Goal: Task Accomplishment & Management: Use online tool/utility

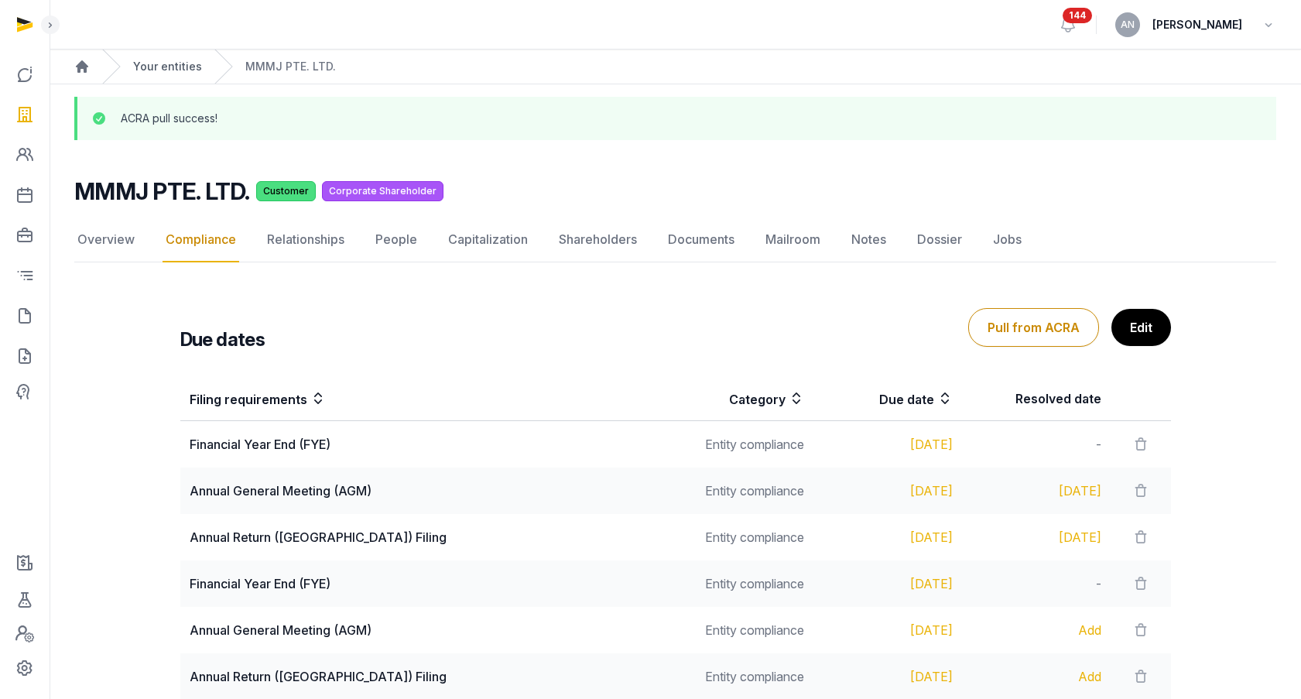
click at [157, 60] on link "Your entities" at bounding box center [167, 66] width 69 height 15
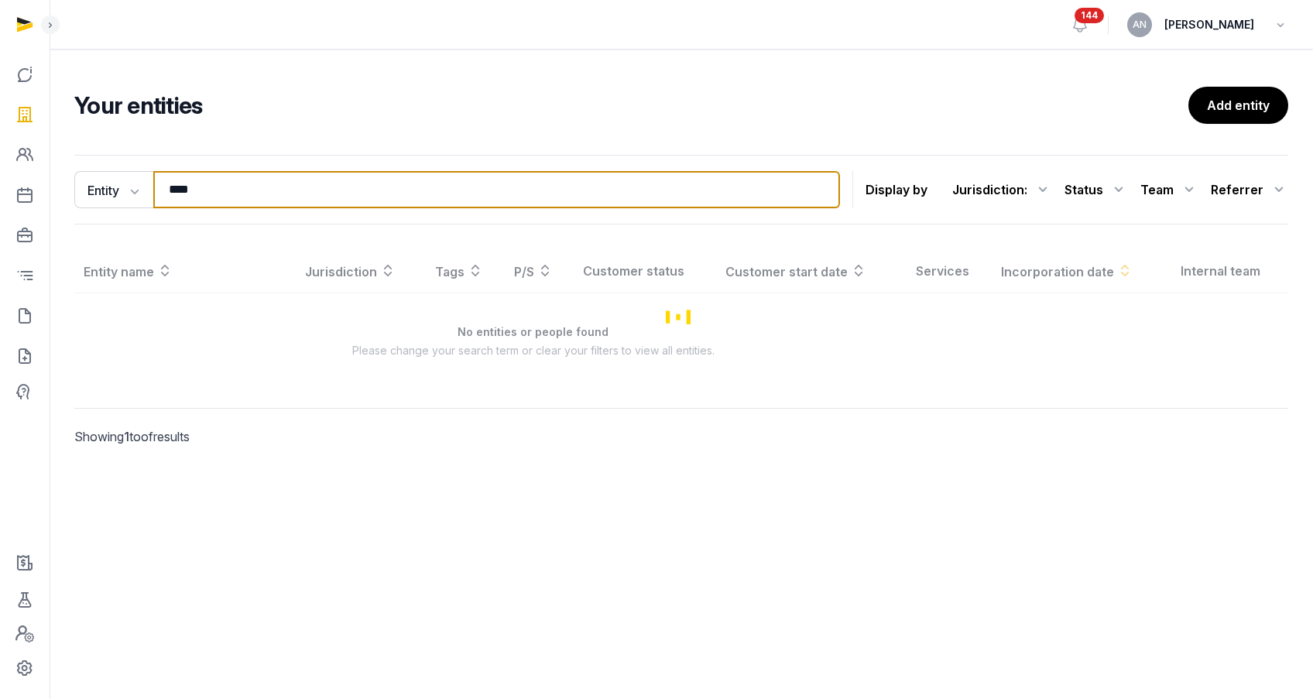
click at [217, 194] on input "****" at bounding box center [496, 189] width 686 height 37
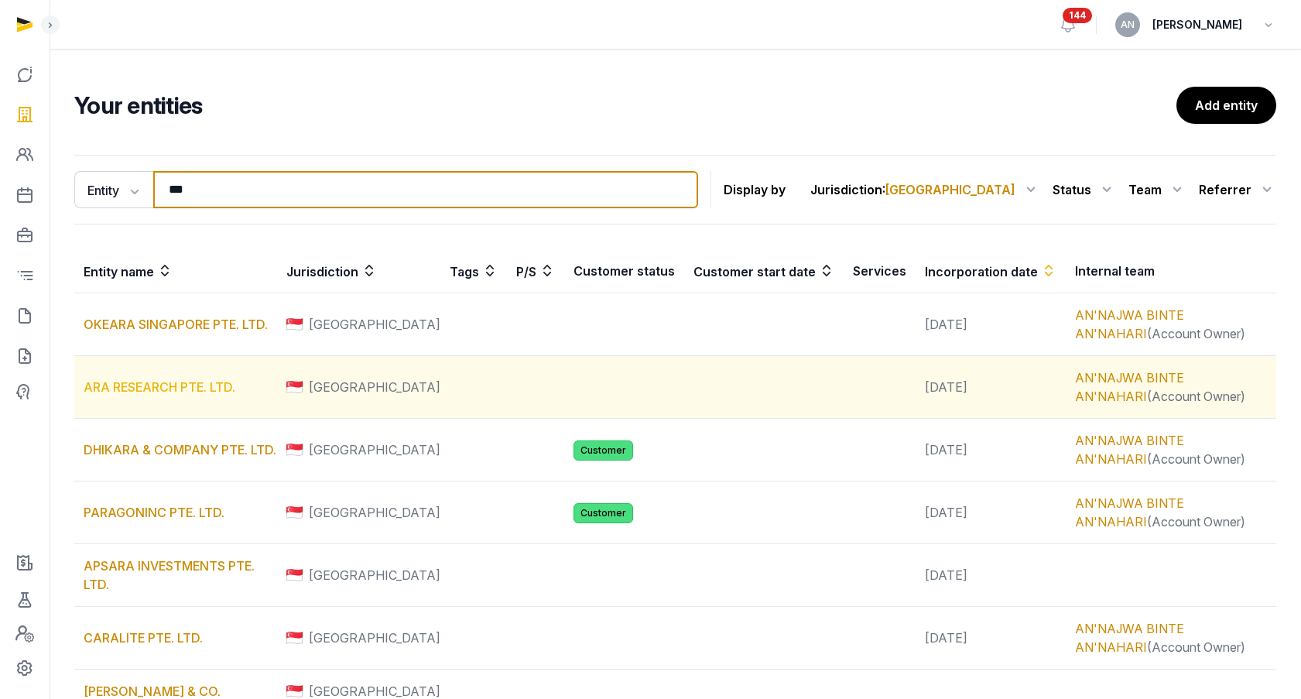
type input "***"
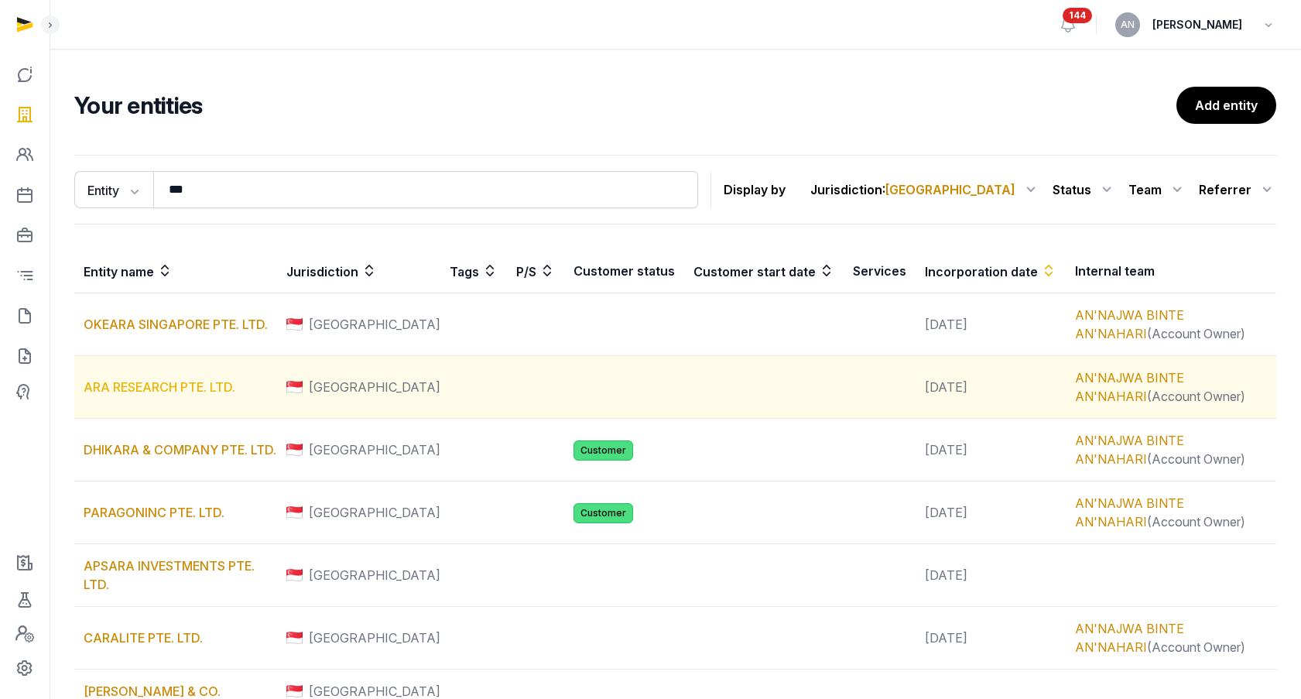
click at [182, 393] on link "ARA RESEARCH PTE. LTD." at bounding box center [160, 386] width 152 height 15
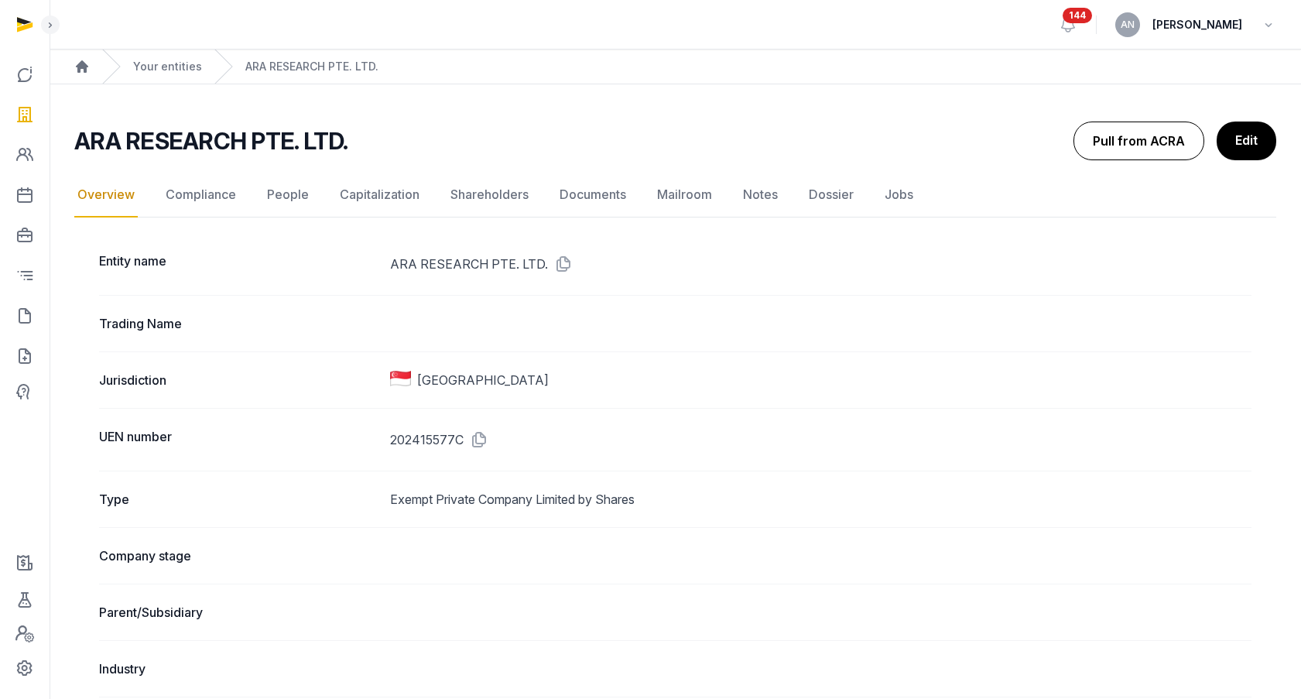
click at [1113, 131] on button "Pull from ACRA" at bounding box center [1138, 141] width 131 height 39
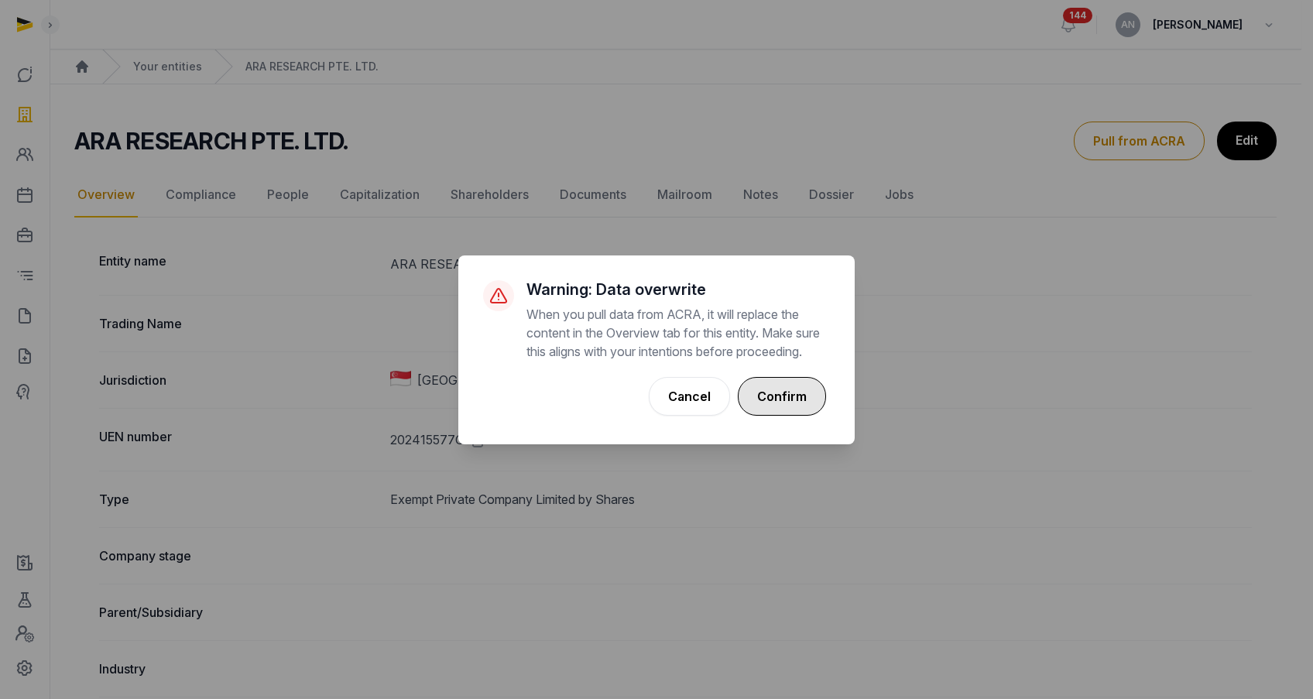
click at [798, 406] on button "Confirm" at bounding box center [782, 396] width 88 height 39
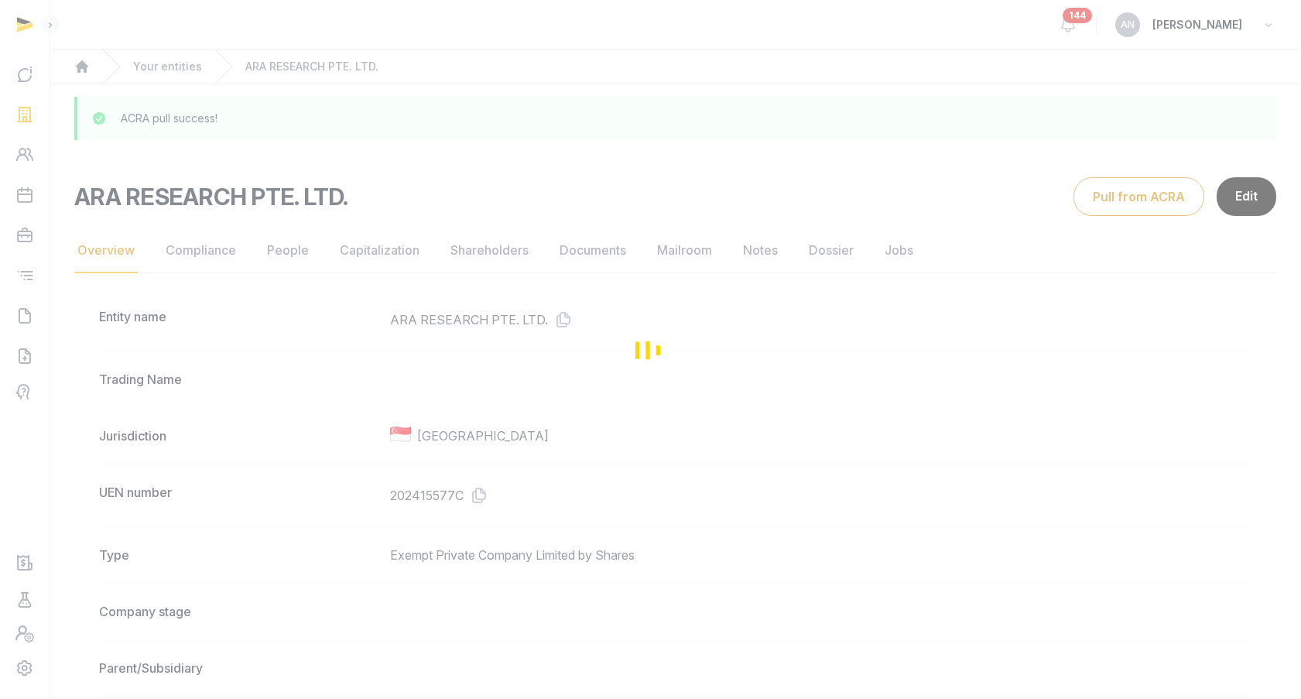
click at [303, 248] on div "Loading" at bounding box center [650, 349] width 1301 height 699
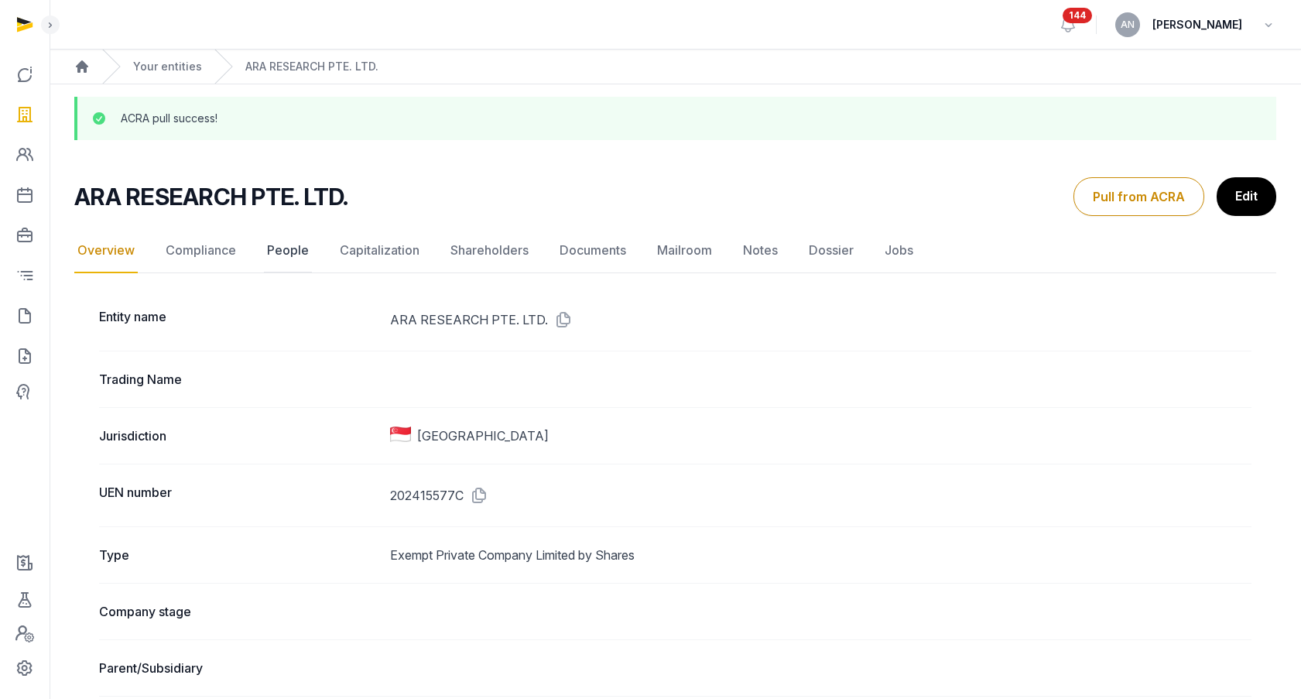
click at [286, 249] on link "People" at bounding box center [288, 250] width 48 height 45
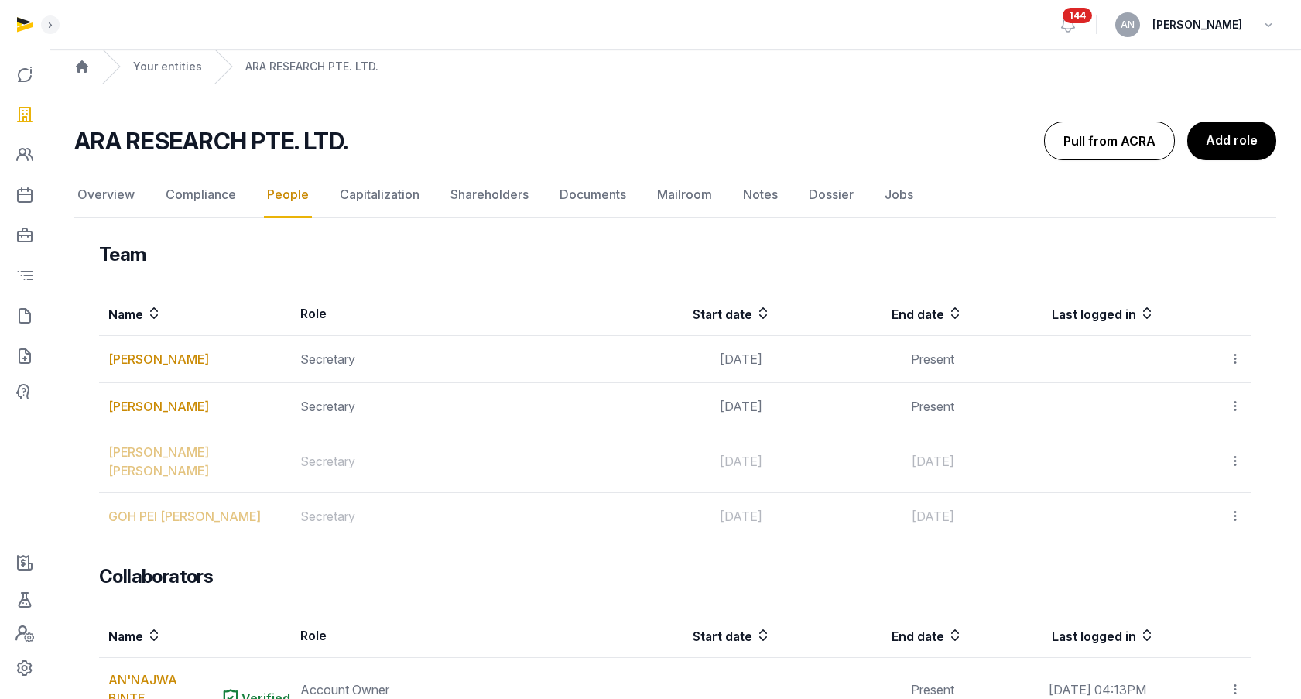
click at [1135, 144] on button "Pull from ACRA" at bounding box center [1109, 141] width 131 height 39
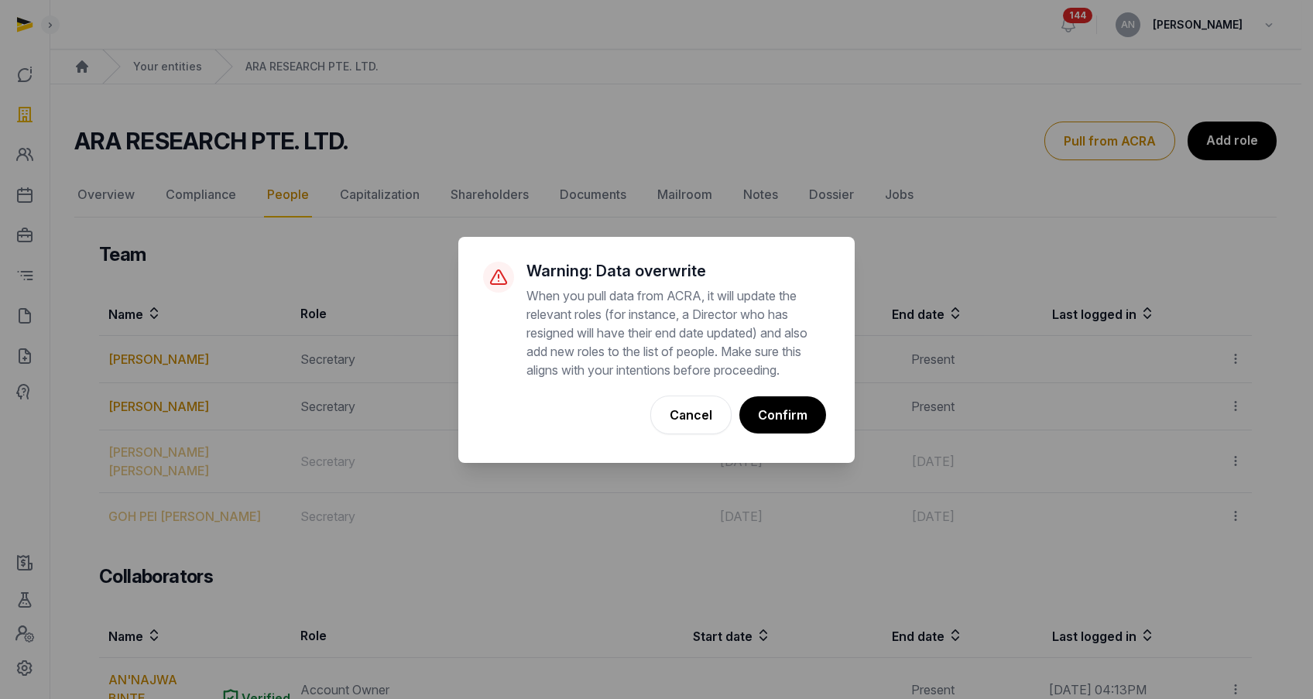
drag, startPoint x: 246, startPoint y: 344, endPoint x: 474, endPoint y: 378, distance: 230.0
click at [247, 344] on div "× Warning: Data overwrite When you pull data from ACRA, it will update the rele…" at bounding box center [656, 349] width 1313 height 699
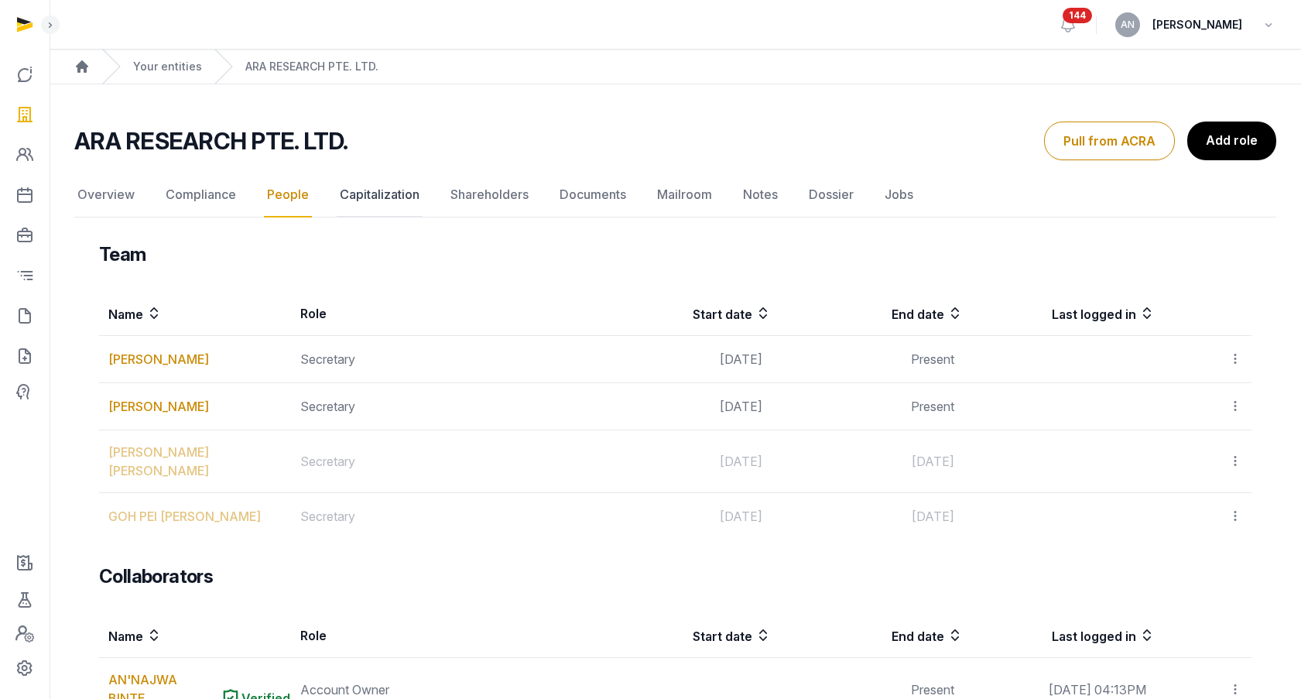
click at [394, 193] on link "Capitalization" at bounding box center [380, 195] width 86 height 45
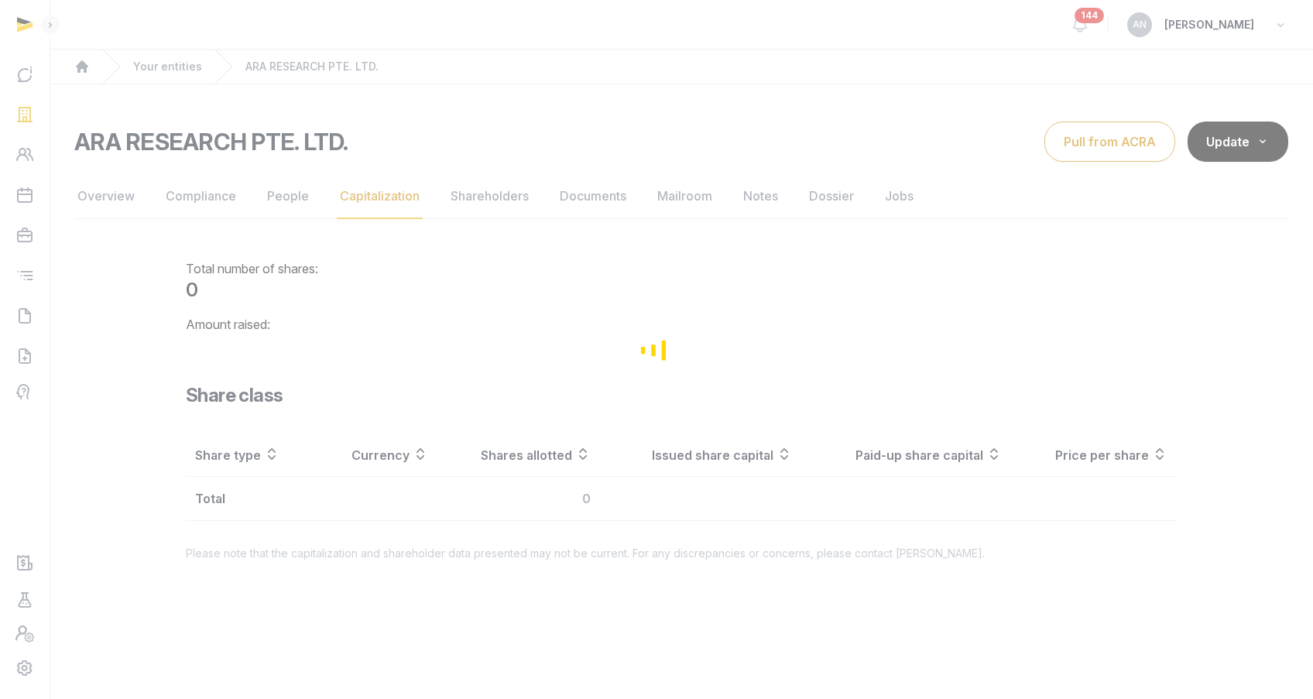
click at [1142, 141] on div "Loading" at bounding box center [656, 349] width 1313 height 699
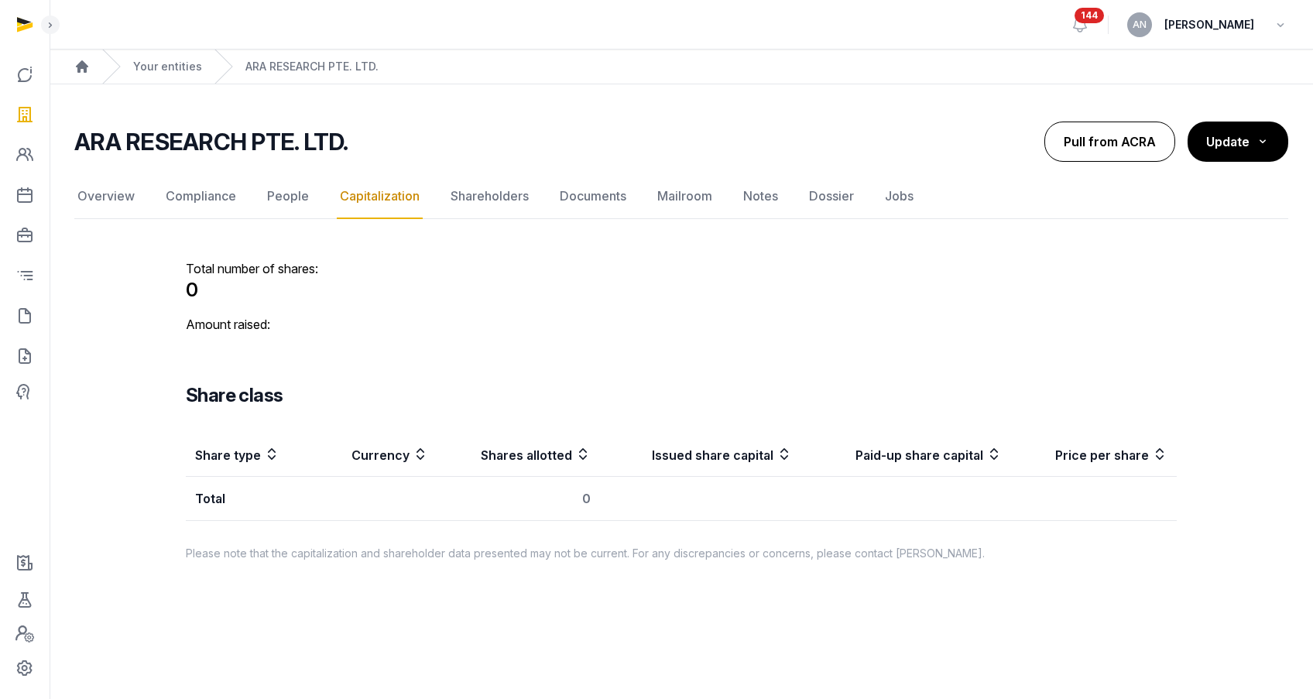
click at [1140, 141] on button "Pull from ACRA" at bounding box center [1109, 142] width 131 height 40
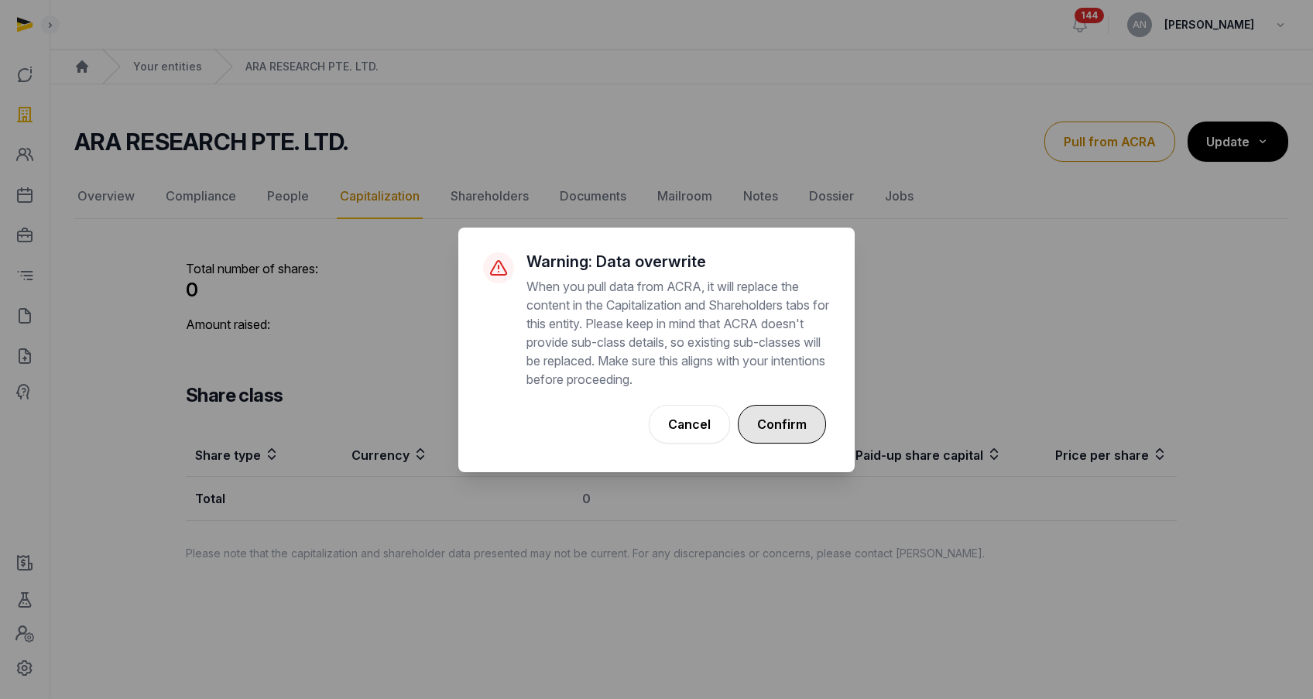
click at [774, 423] on button "Confirm" at bounding box center [782, 424] width 88 height 39
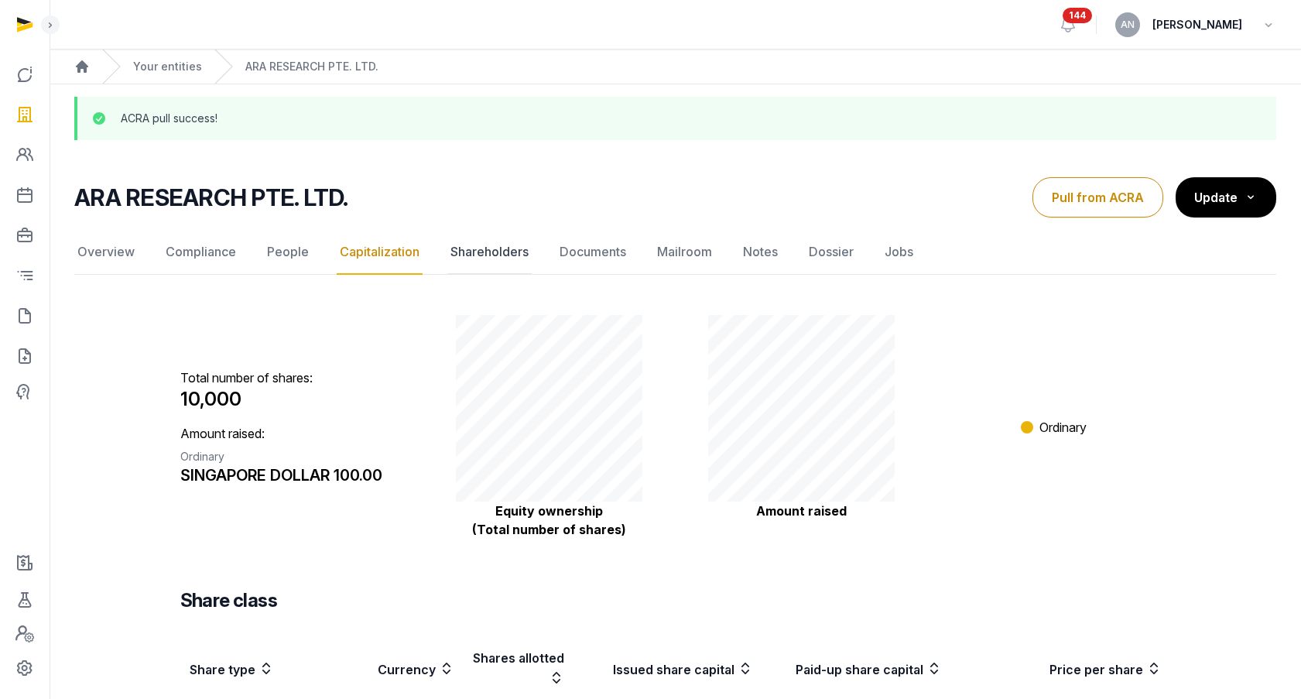
click at [487, 255] on link "Shareholders" at bounding box center [489, 252] width 84 height 45
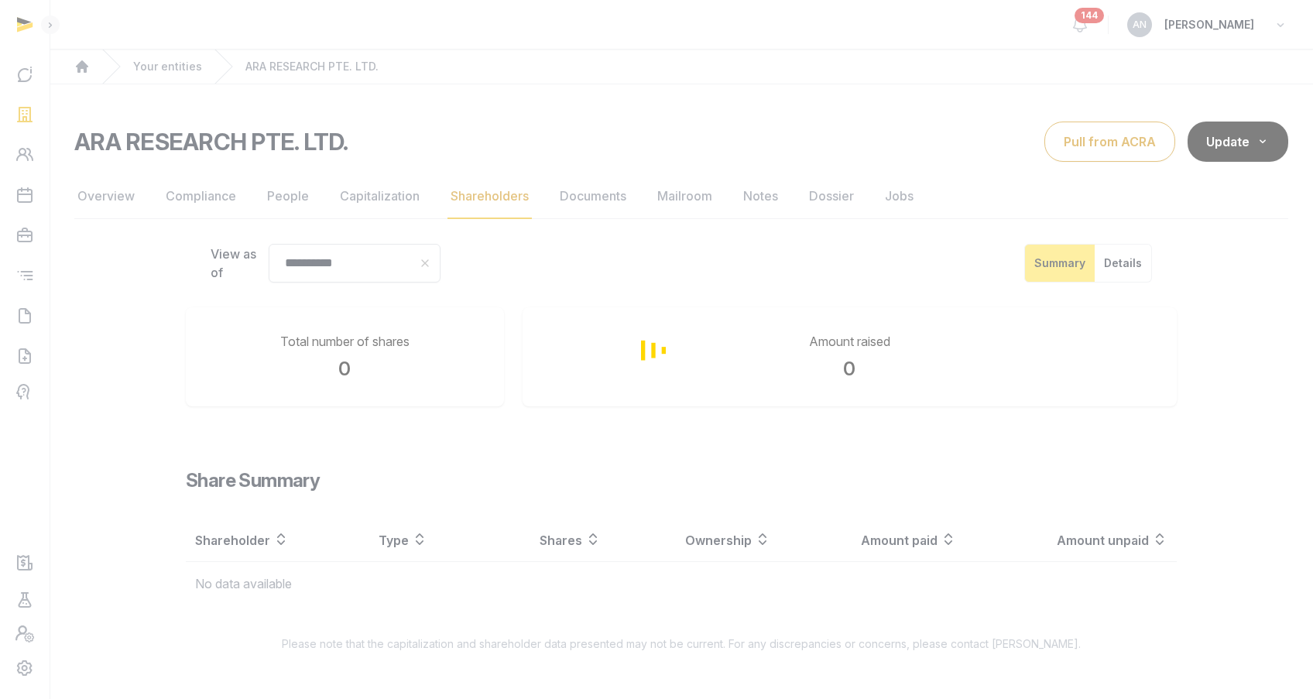
click at [1111, 142] on div "Loading" at bounding box center [656, 349] width 1313 height 699
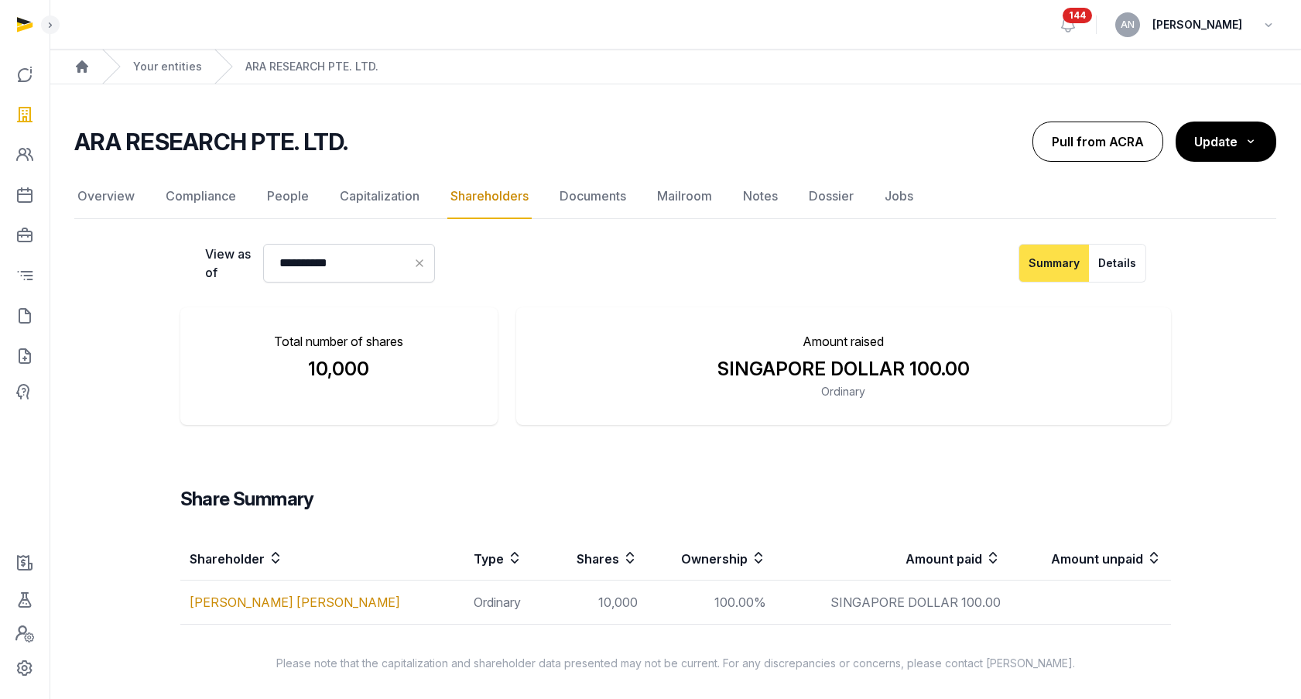
click at [1114, 151] on button "Pull from ACRA" at bounding box center [1097, 142] width 131 height 40
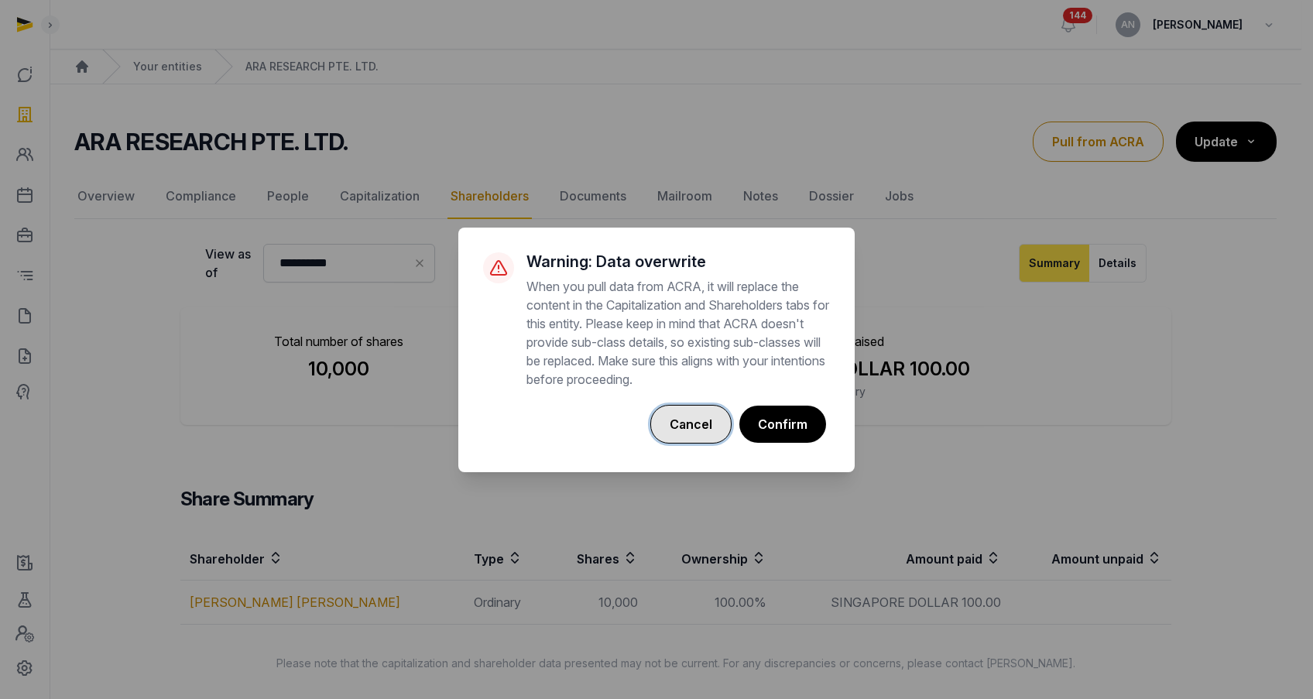
click at [707, 422] on button "Cancel" at bounding box center [690, 424] width 81 height 39
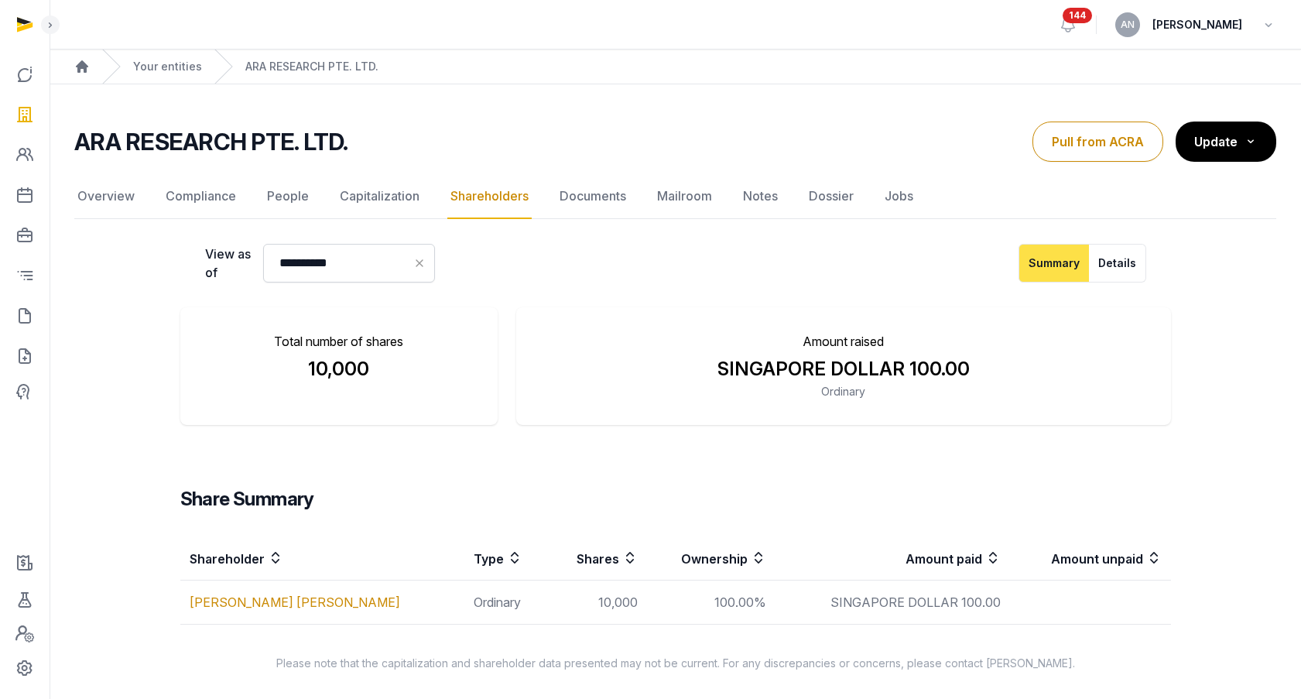
scroll to position [3, 0]
